Goal: Obtain resource: Obtain resource

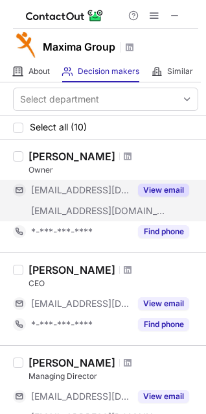
click at [157, 191] on button "View email" at bounding box center [163, 189] width 51 height 13
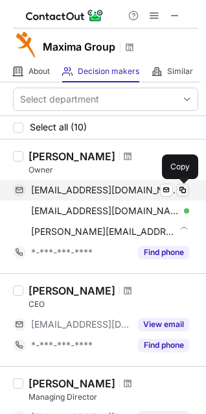
click at [179, 191] on span at bounding box center [183, 190] width 10 height 10
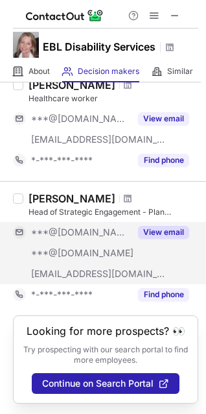
scroll to position [17, 0]
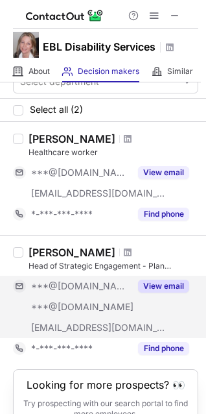
click at [150, 283] on button "View email" at bounding box center [163, 285] width 51 height 13
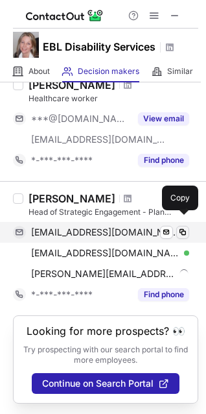
click at [183, 227] on span at bounding box center [183, 232] width 10 height 10
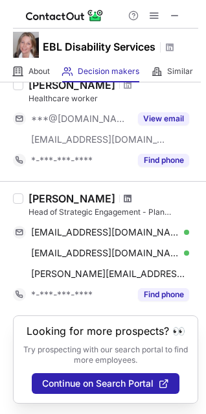
click at [124, 193] on span at bounding box center [128, 198] width 8 height 10
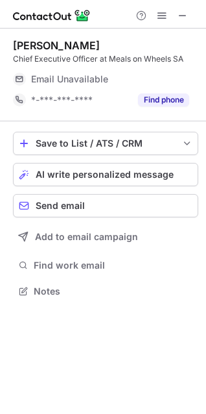
scroll to position [6, 6]
click at [178, 14] on span at bounding box center [183, 15] width 10 height 10
